Goal: Task Accomplishment & Management: Manage account settings

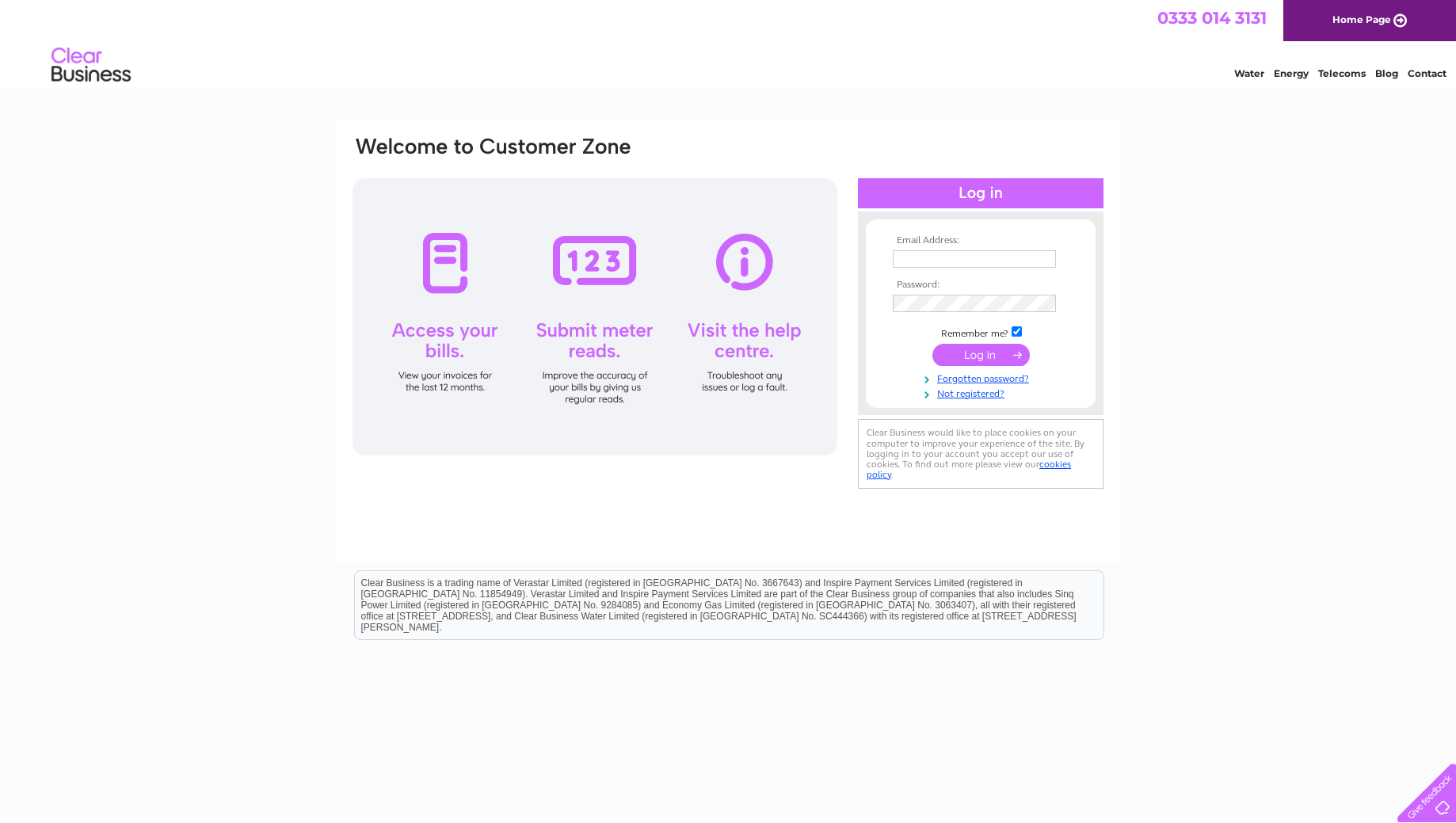
type input "yrm@hotmail.co.uk"
click at [1004, 362] on input "submit" at bounding box center [981, 355] width 97 height 23
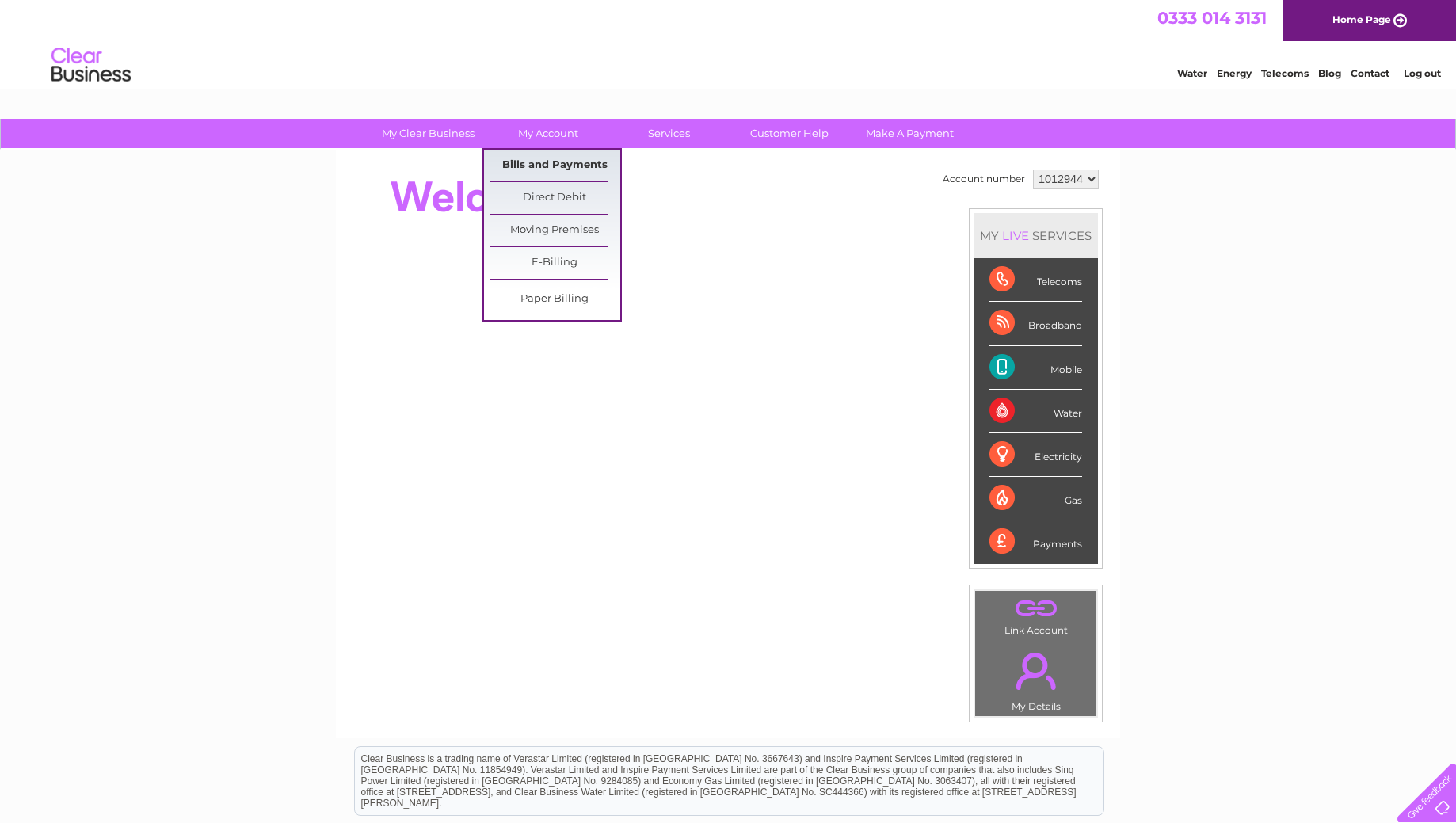
click at [548, 162] on link "Bills and Payments" at bounding box center [555, 165] width 131 height 32
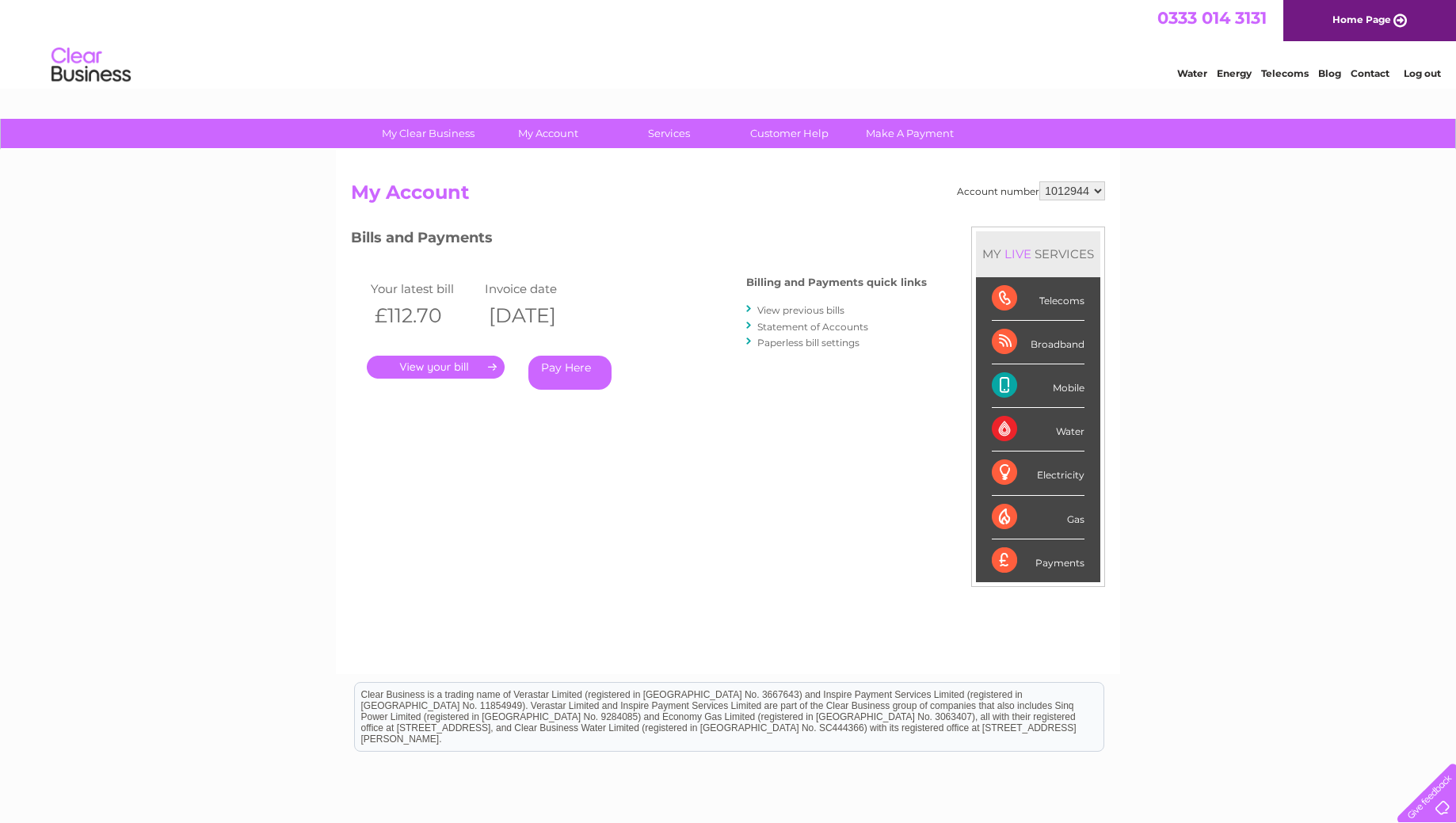
click at [427, 367] on link "." at bounding box center [436, 366] width 138 height 23
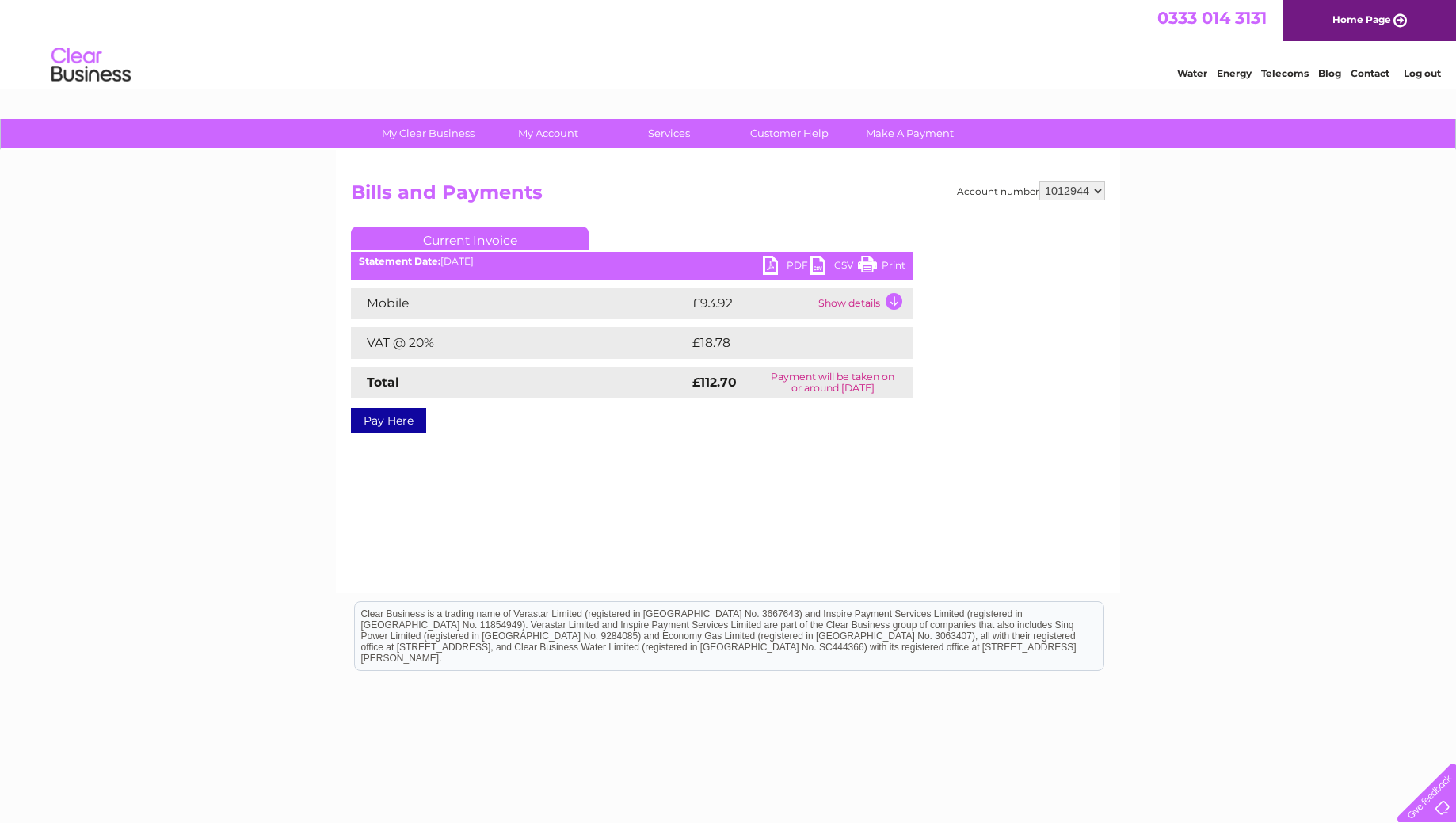
click at [782, 267] on link "PDF" at bounding box center [787, 267] width 48 height 23
